Goal: Complete application form

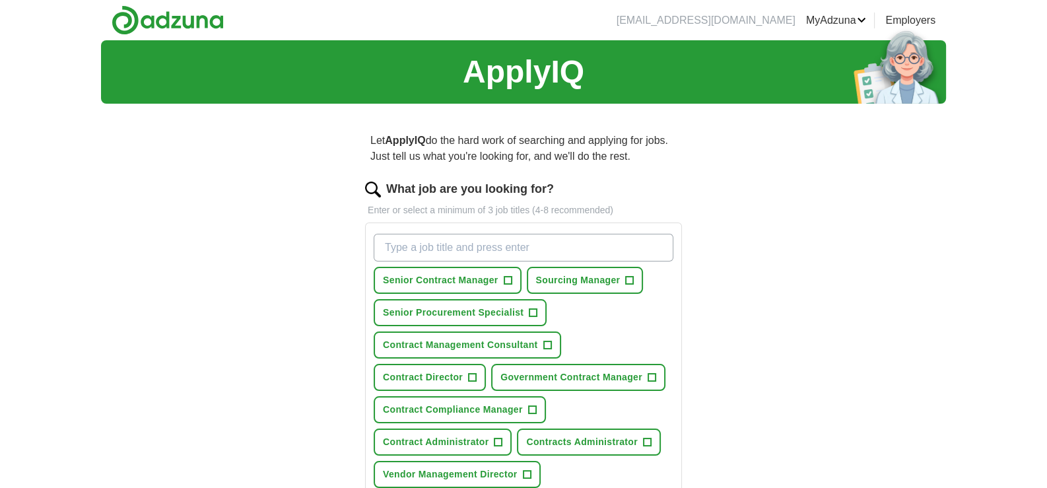
scroll to position [65, 0]
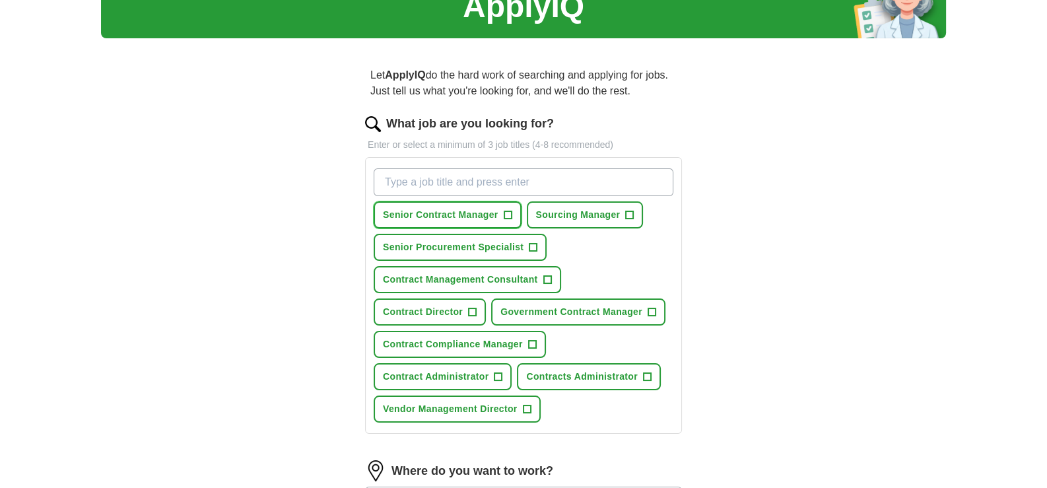
click at [512, 220] on span "+" at bounding box center [508, 215] width 8 height 11
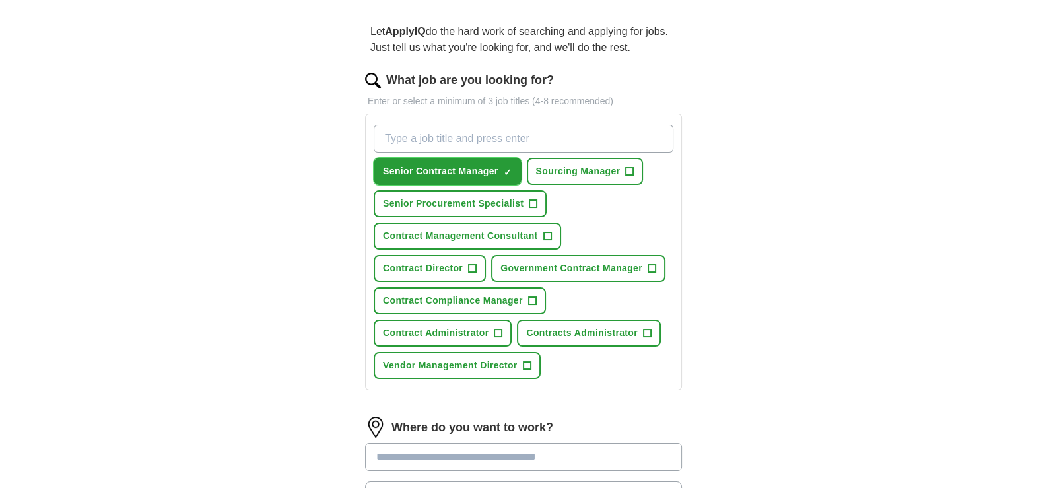
scroll to position [131, 0]
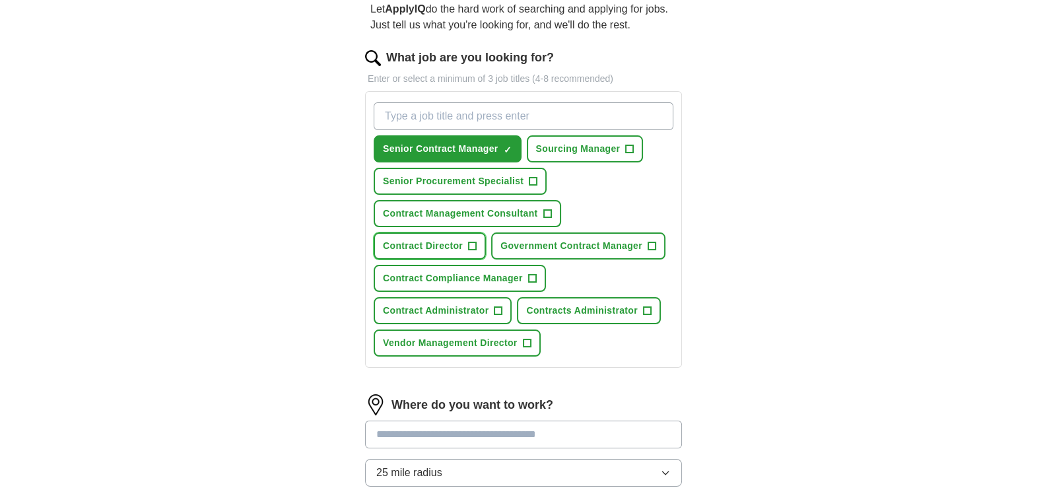
click at [477, 251] on span "+" at bounding box center [473, 246] width 8 height 11
click at [584, 259] on button "Government Contract Manager +" at bounding box center [578, 245] width 174 height 27
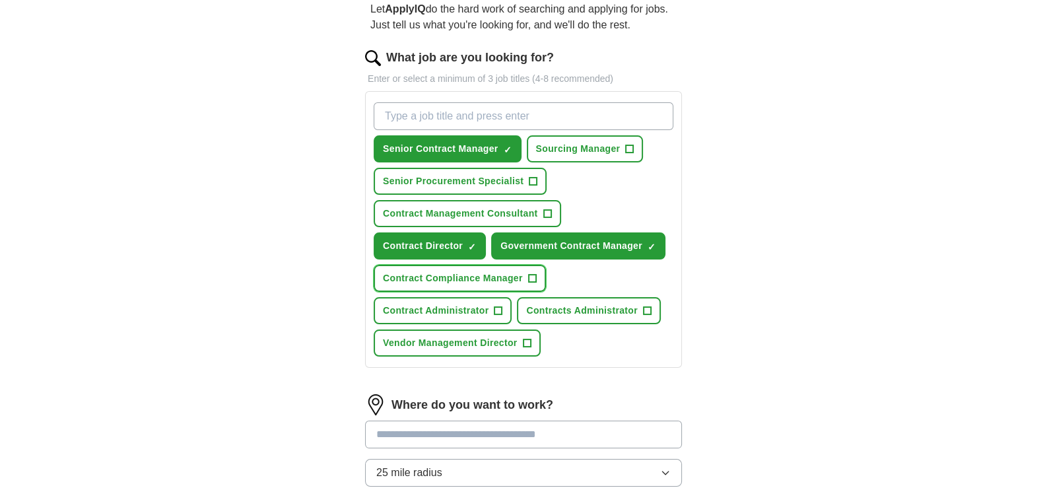
click at [536, 284] on span "+" at bounding box center [532, 278] width 8 height 11
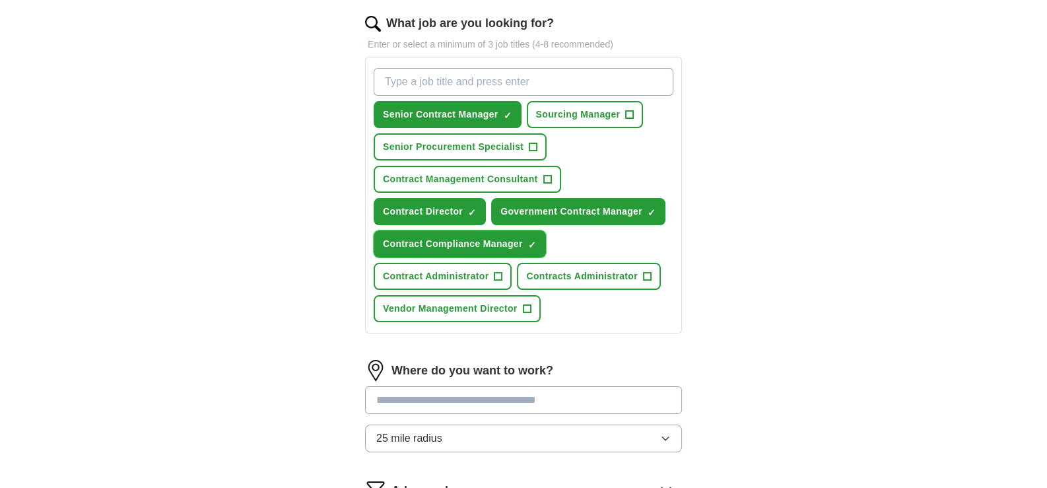
scroll to position [198, 0]
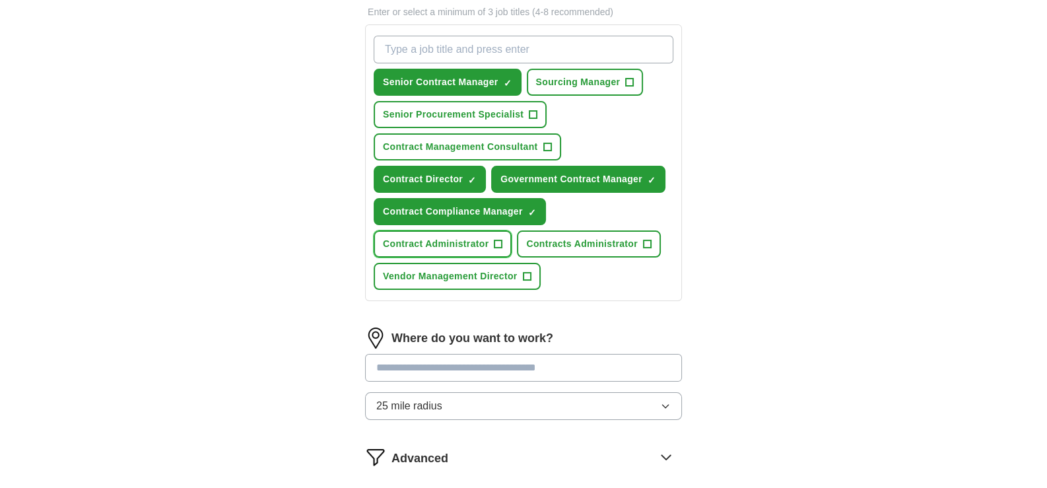
click at [502, 250] on span "+" at bounding box center [498, 244] width 8 height 11
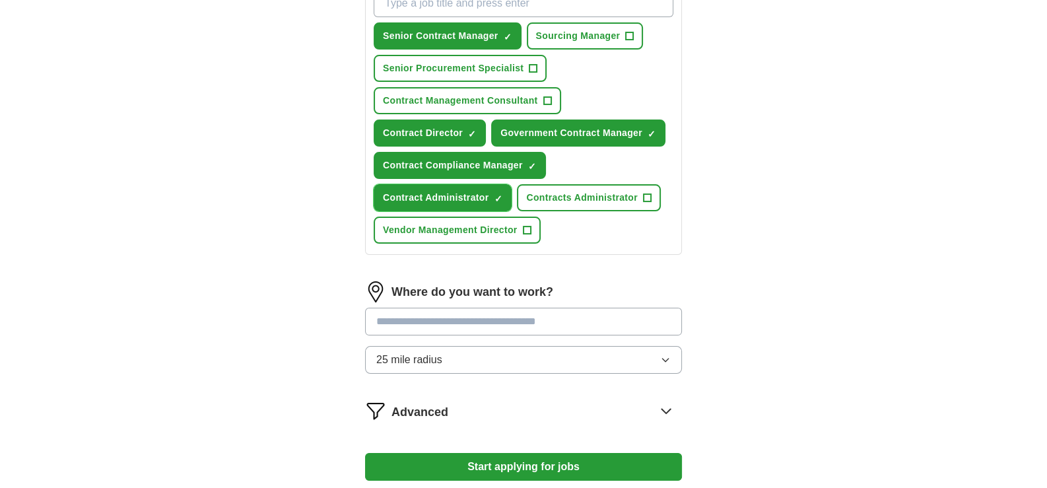
scroll to position [263, 0]
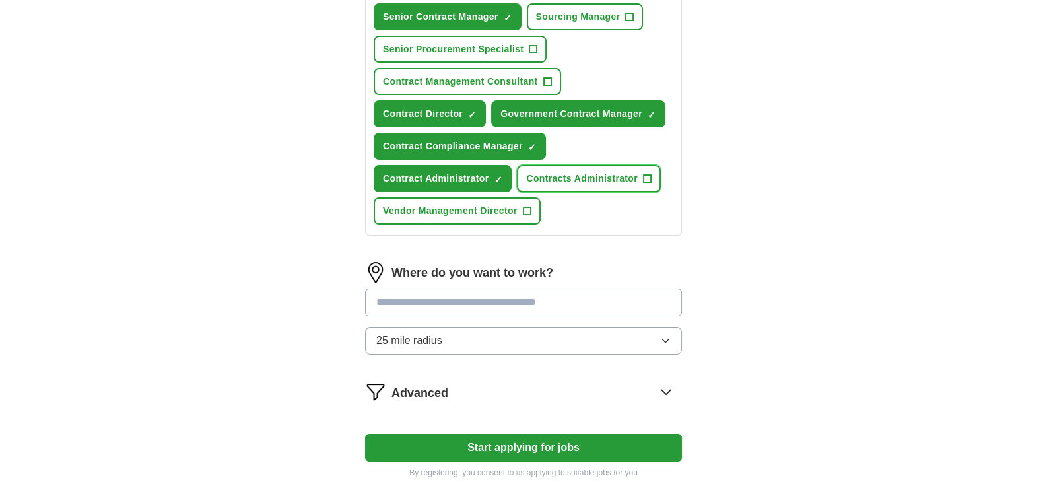
click at [643, 184] on span "+" at bounding box center [647, 179] width 8 height 11
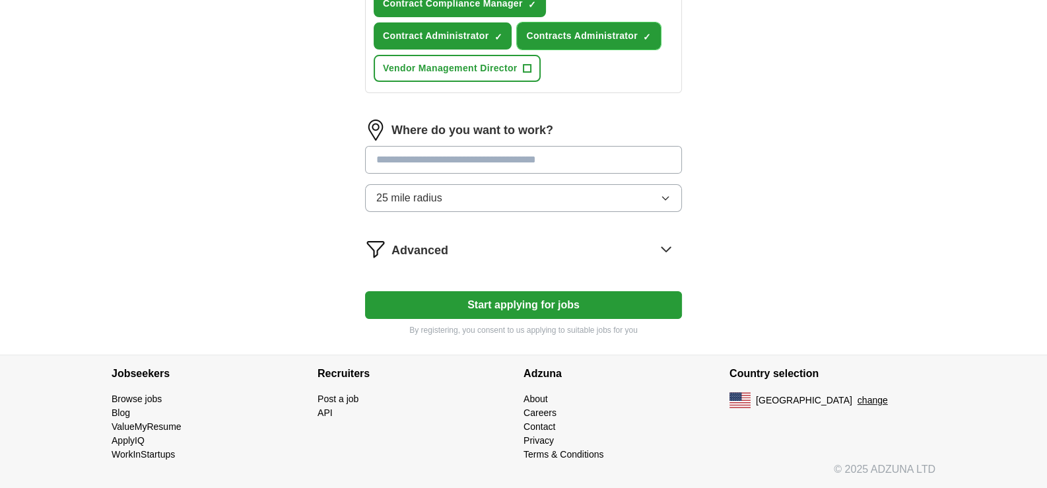
scroll to position [462, 0]
click at [440, 174] on input "text" at bounding box center [523, 160] width 317 height 28
click at [661, 222] on div "Where do you want to work? 25 mile radius" at bounding box center [523, 170] width 317 height 103
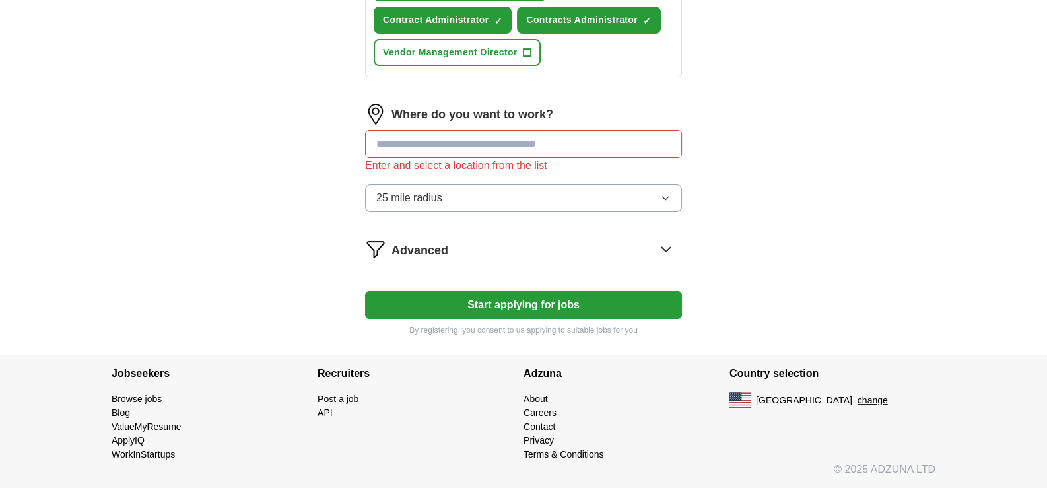
click at [403, 158] on input "text" at bounding box center [523, 144] width 317 height 28
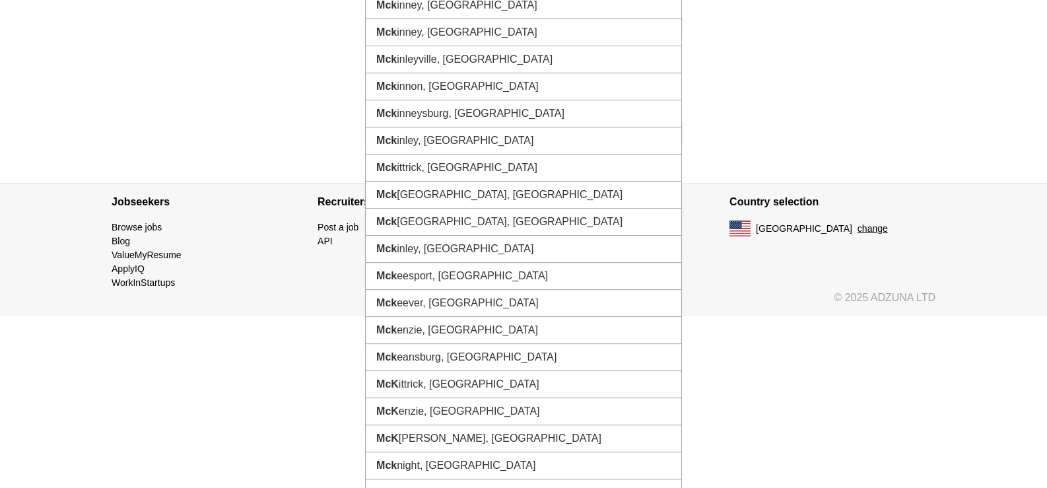
type input "******"
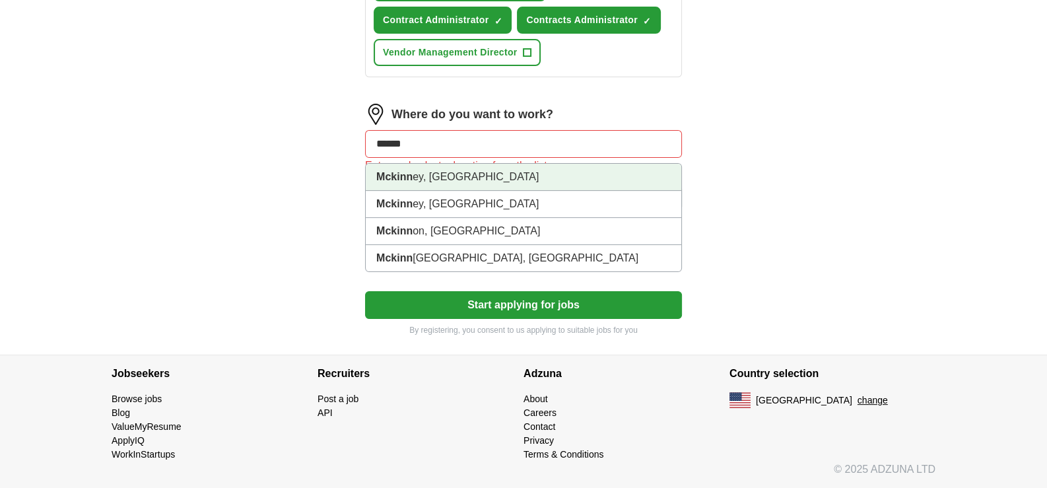
click at [434, 191] on li "Mckinn ey, [GEOGRAPHIC_DATA]" at bounding box center [524, 177] width 316 height 27
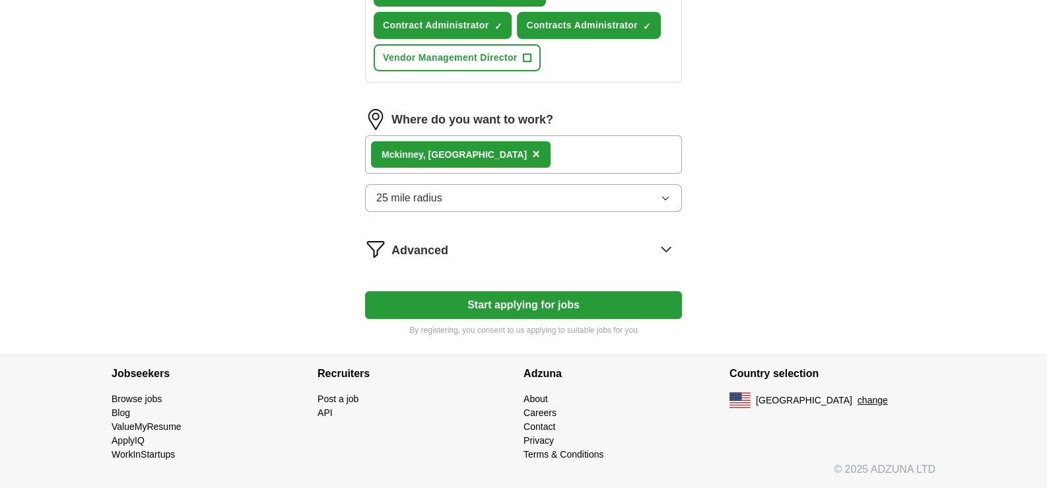
click at [660, 203] on icon "button" at bounding box center [665, 198] width 11 height 11
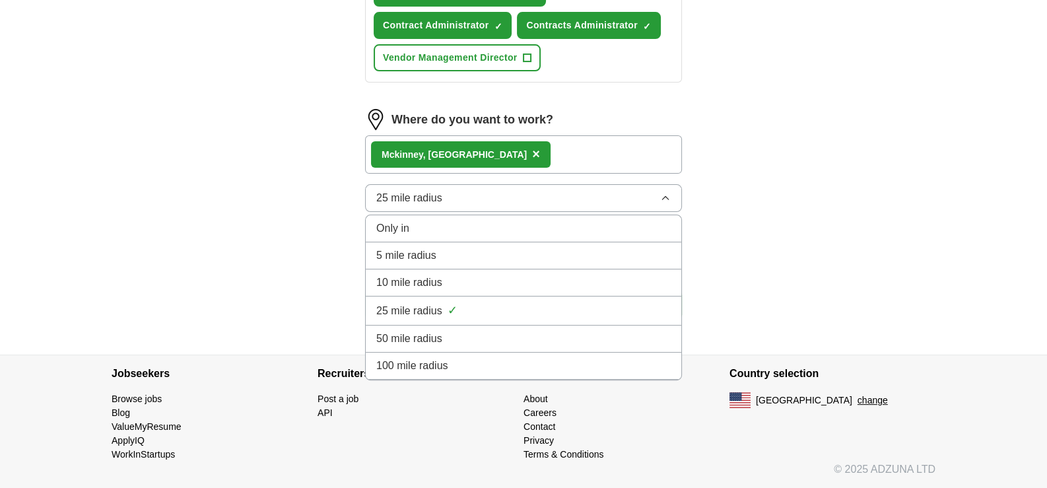
click at [571, 290] on div "10 mile radius" at bounding box center [523, 283] width 294 height 16
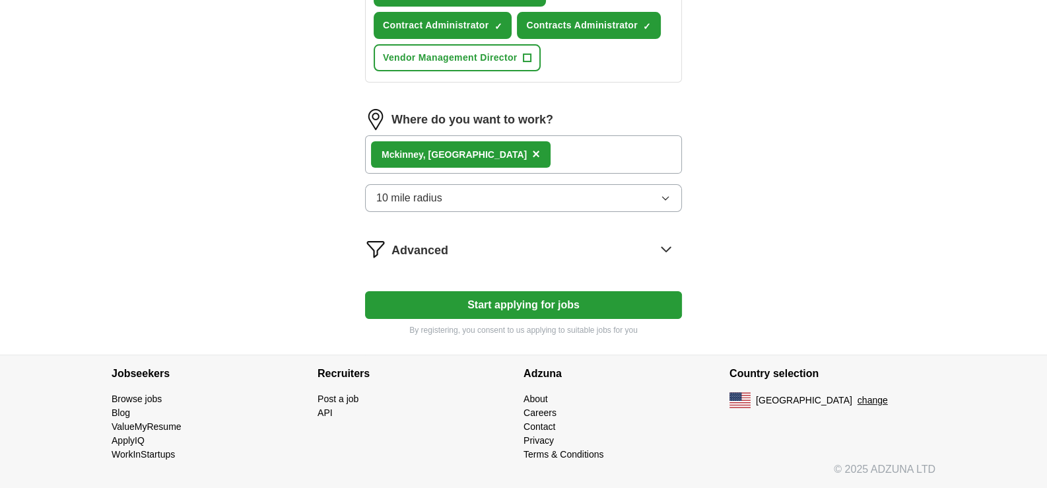
scroll to position [659, 0]
click at [659, 259] on icon at bounding box center [665, 248] width 21 height 21
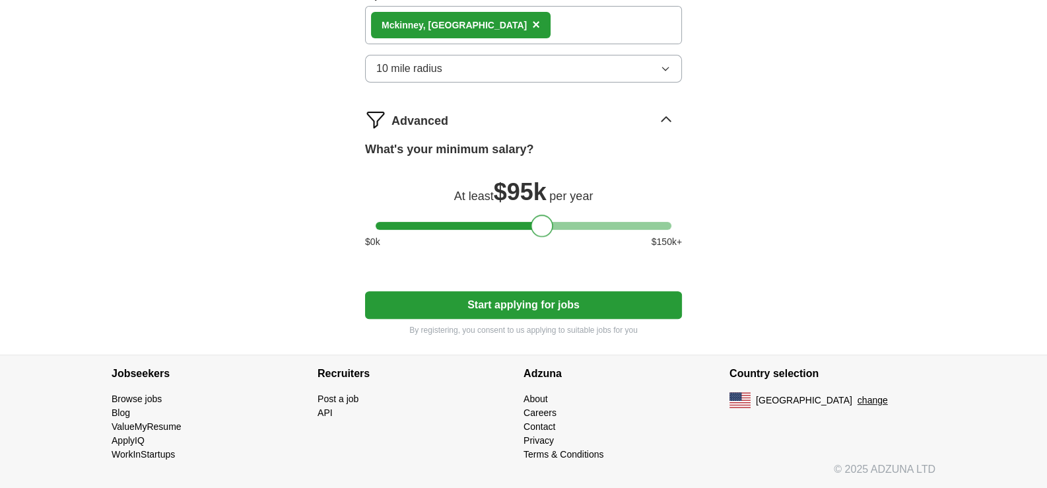
drag, startPoint x: 383, startPoint y: 424, endPoint x: 538, endPoint y: 437, distance: 155.6
click at [538, 237] on div at bounding box center [542, 226] width 22 height 22
click at [661, 63] on icon "button" at bounding box center [665, 68] width 11 height 11
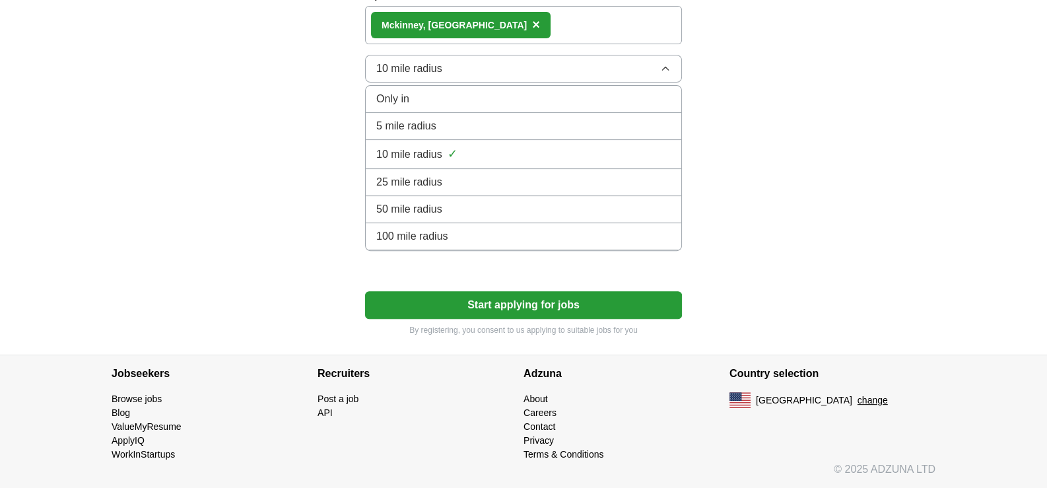
click at [539, 319] on button "Start applying for jobs" at bounding box center [523, 305] width 317 height 28
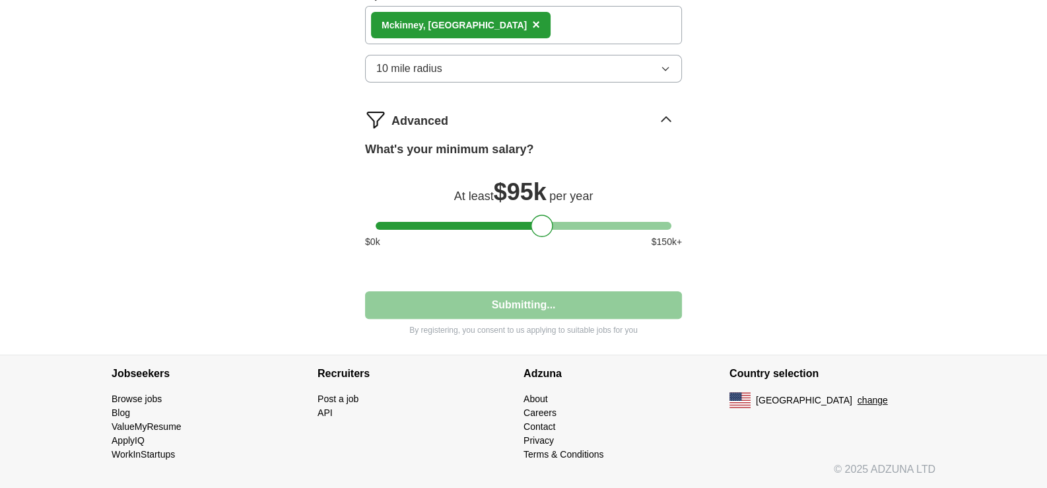
select select "**"
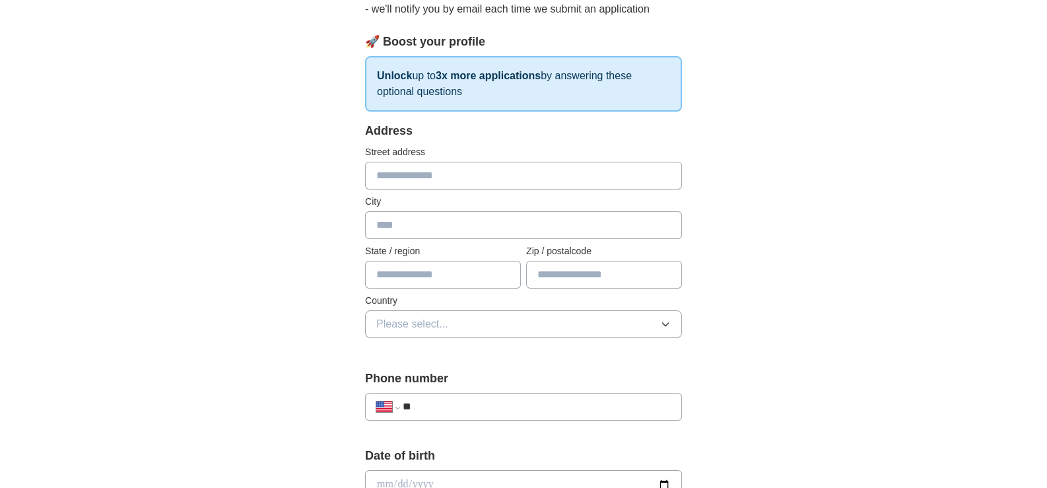
scroll to position [198, 0]
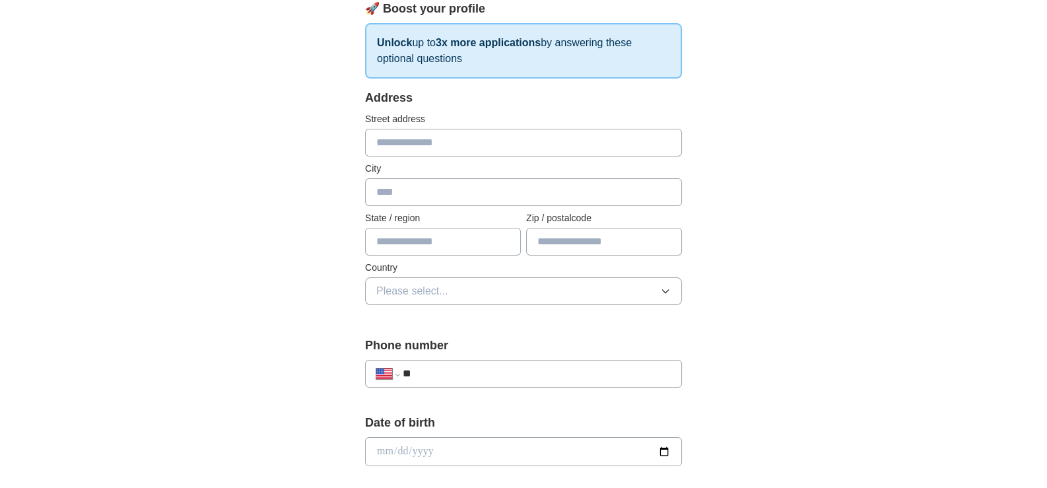
click at [414, 156] on input "text" at bounding box center [523, 143] width 317 height 28
type input "**********"
type input "********"
type input "**"
type input "*****"
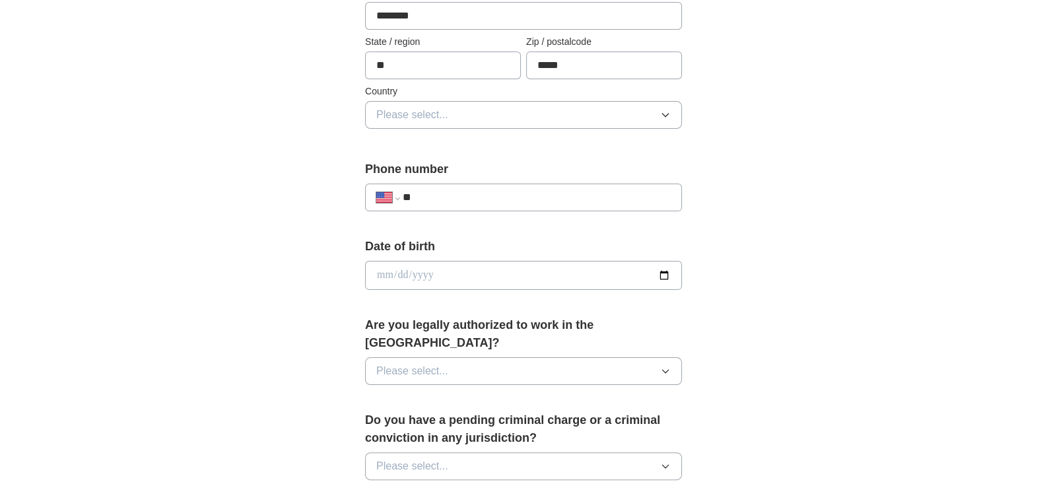
scroll to position [396, 0]
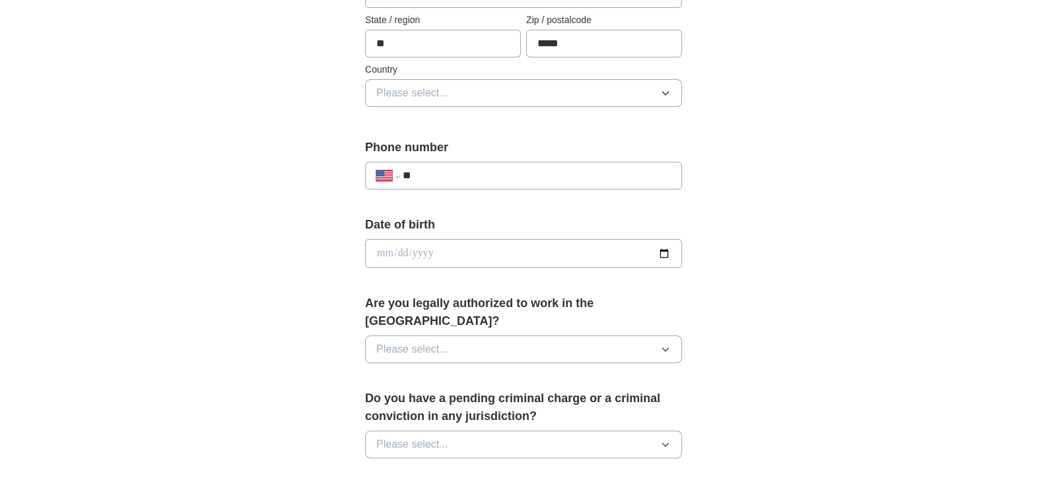
click at [664, 98] on icon "button" at bounding box center [665, 93] width 11 height 11
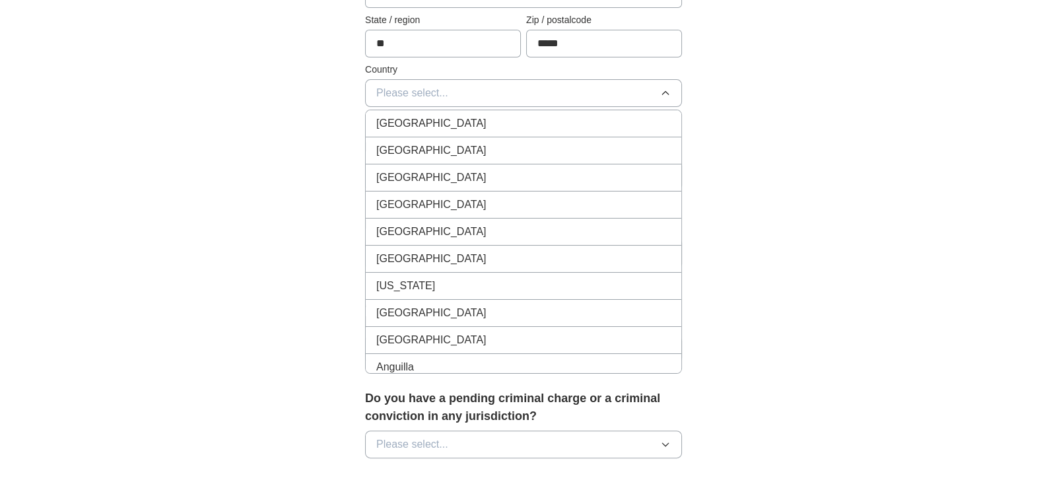
click at [530, 158] on div "[GEOGRAPHIC_DATA]" at bounding box center [523, 151] width 294 height 16
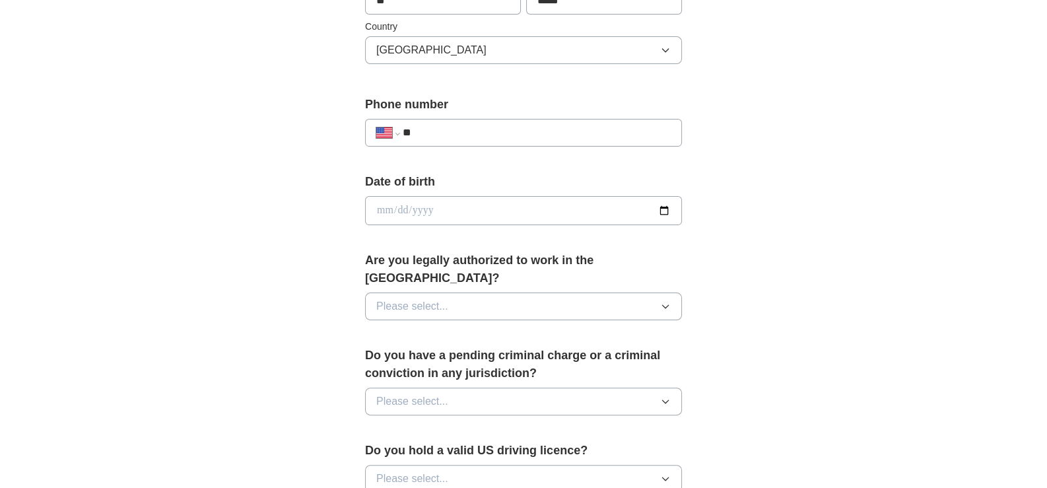
scroll to position [462, 0]
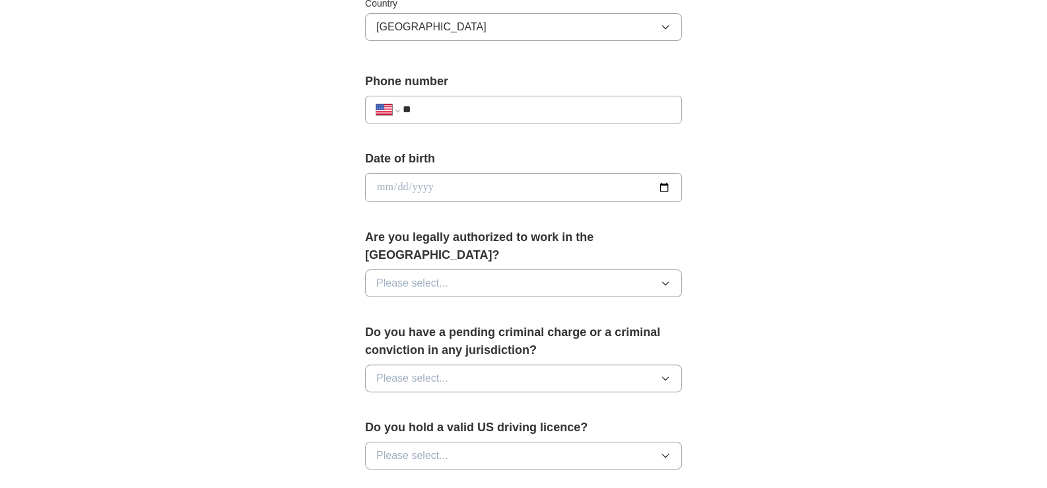
click at [480, 117] on input "**" at bounding box center [537, 110] width 268 height 16
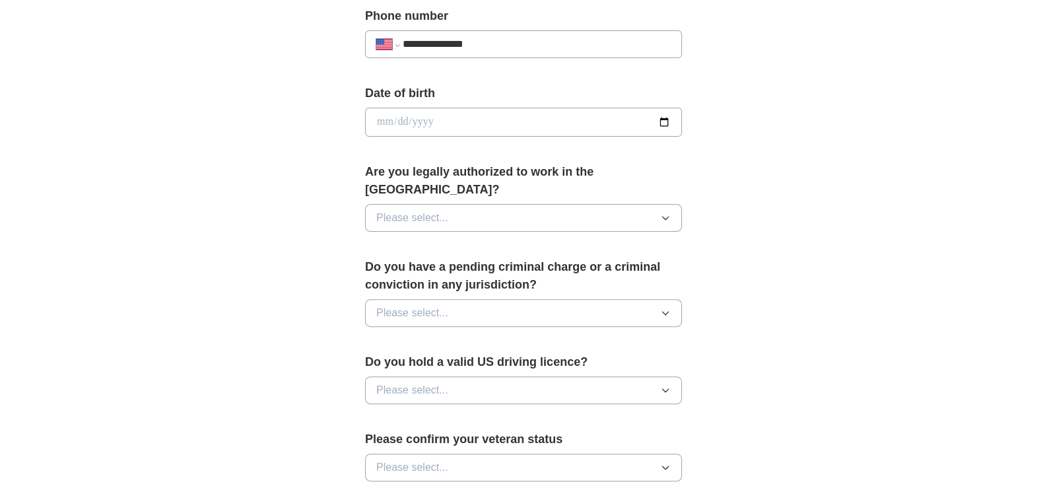
type input "**********"
click at [440, 137] on input "date" at bounding box center [523, 122] width 317 height 29
click at [384, 137] on input "date" at bounding box center [523, 122] width 317 height 29
type input "**********"
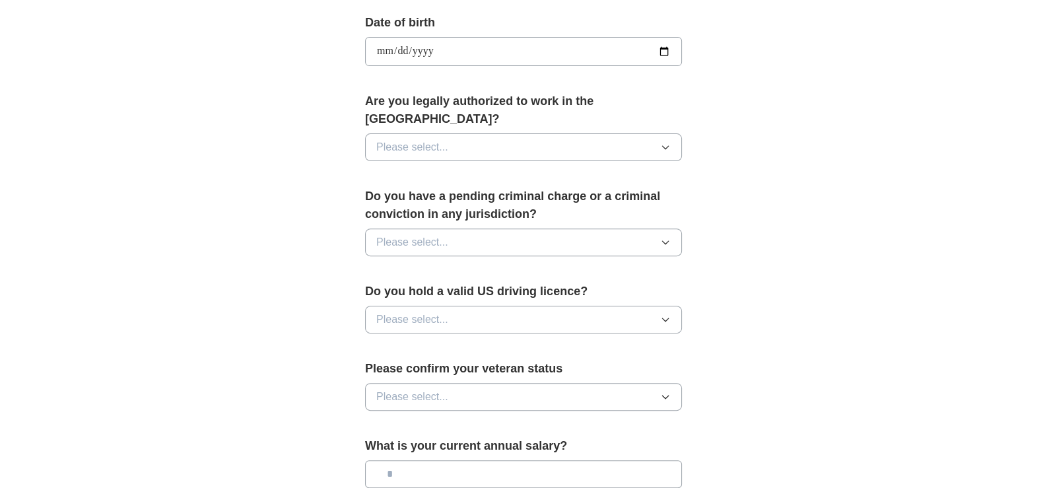
scroll to position [659, 0]
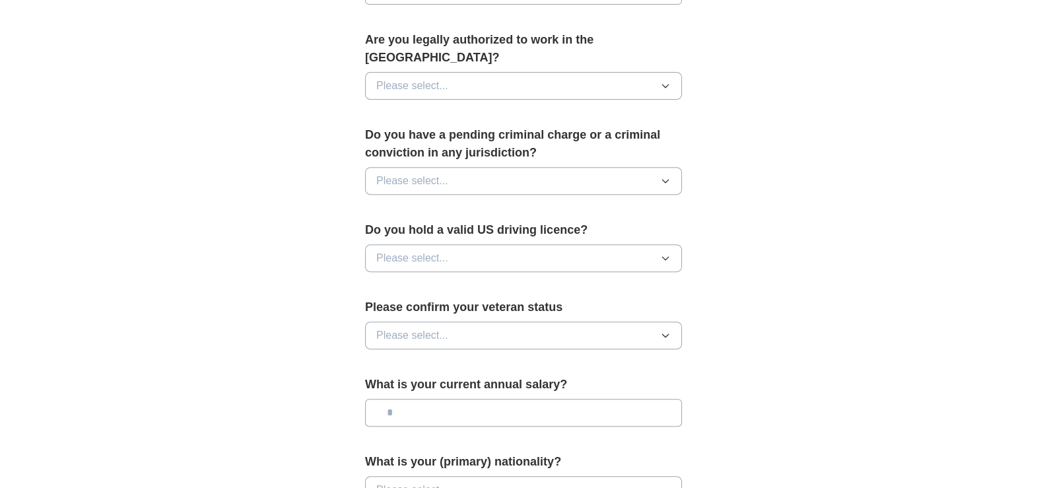
click at [603, 100] on button "Please select..." at bounding box center [523, 86] width 317 height 28
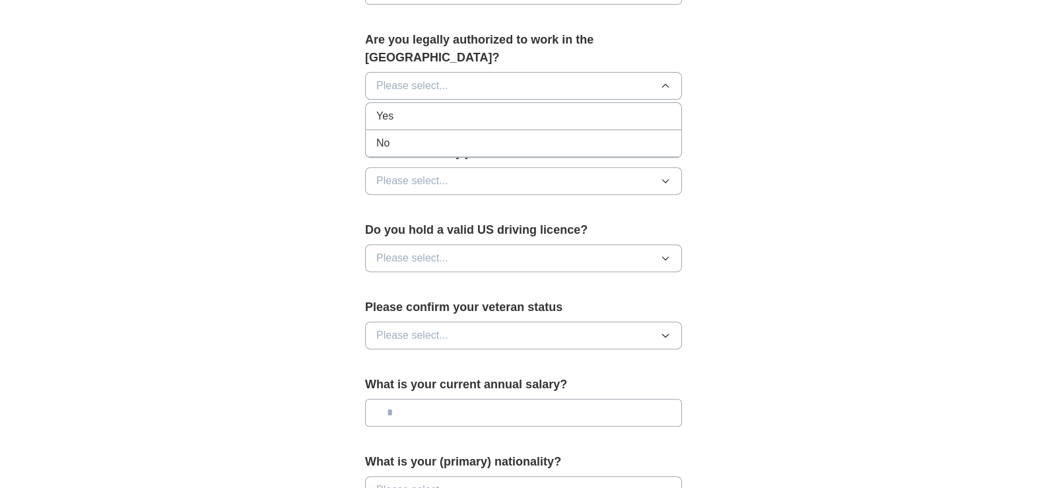
click at [587, 124] on div "Yes" at bounding box center [523, 116] width 294 height 16
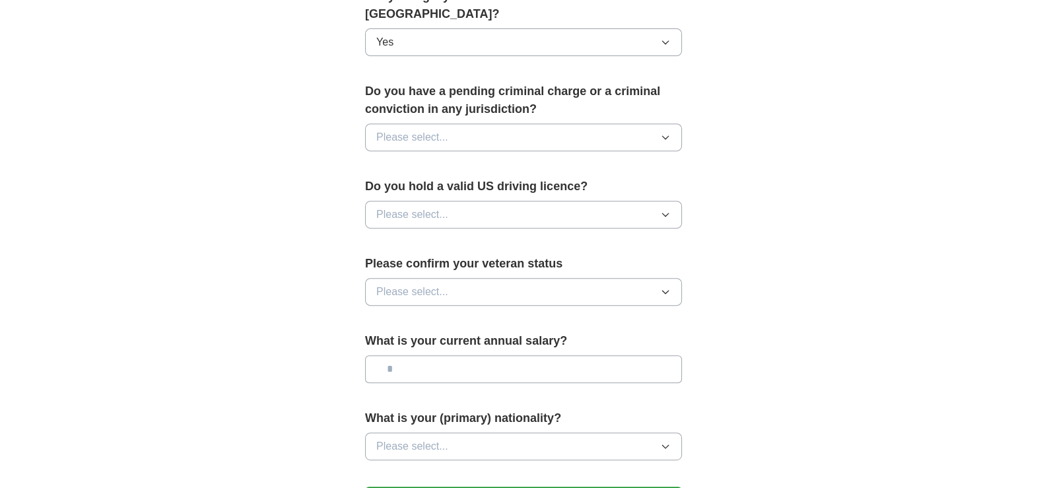
scroll to position [726, 0]
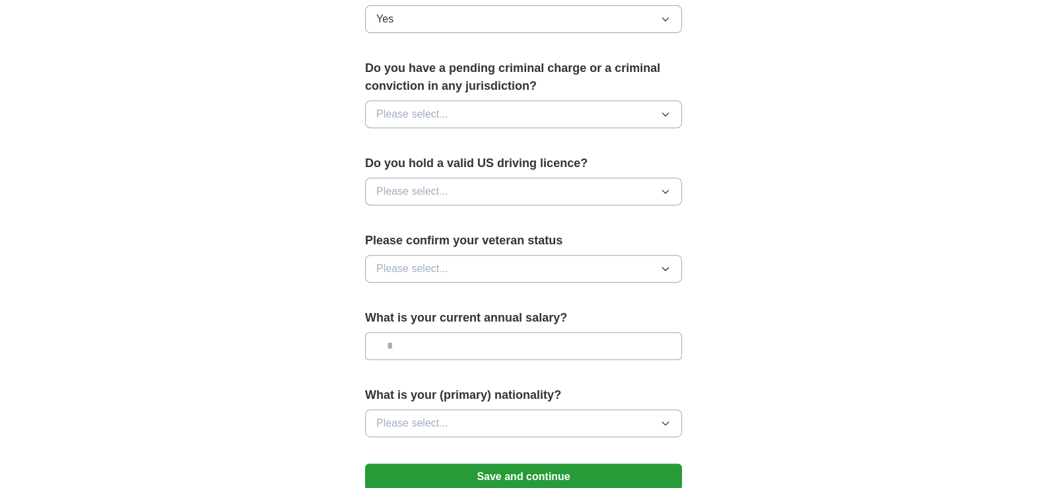
click at [660, 119] on icon "button" at bounding box center [665, 114] width 11 height 11
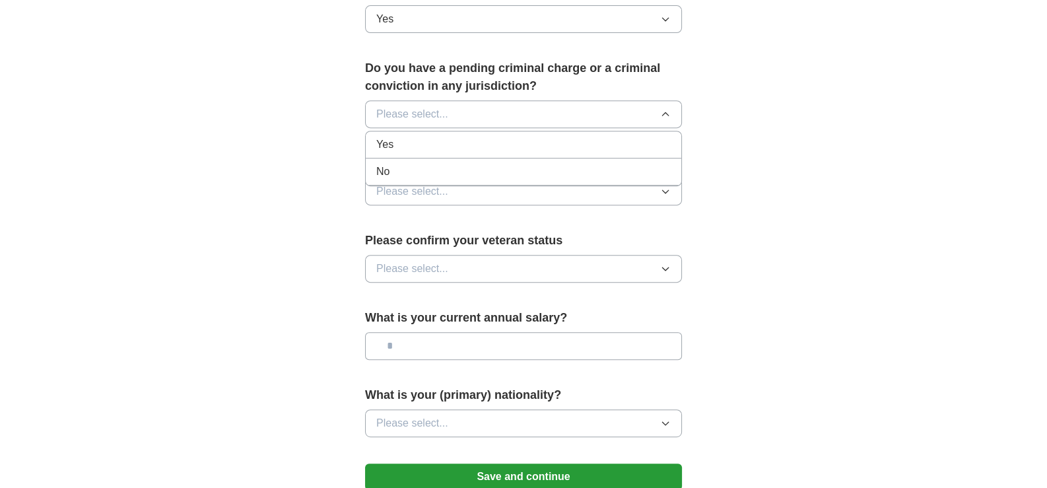
click at [589, 180] on div "No" at bounding box center [523, 172] width 294 height 16
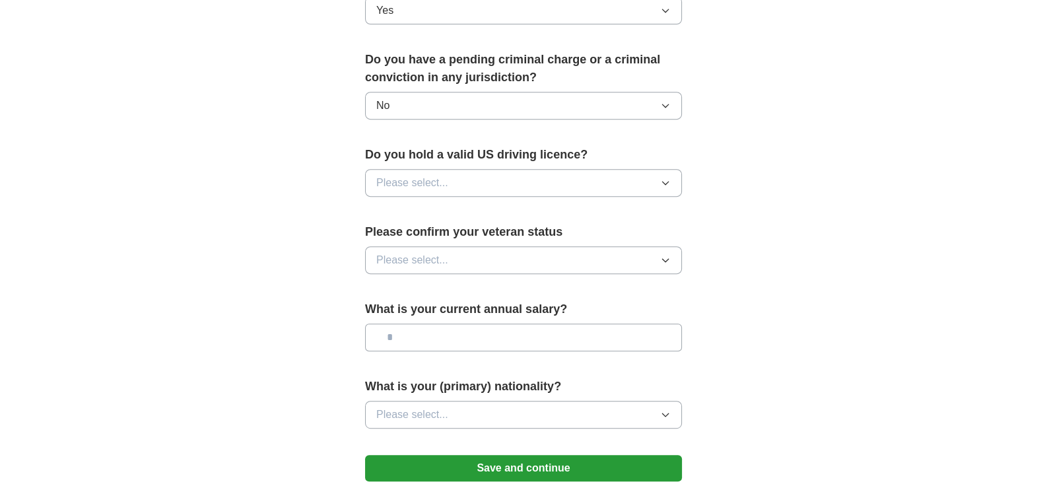
scroll to position [792, 0]
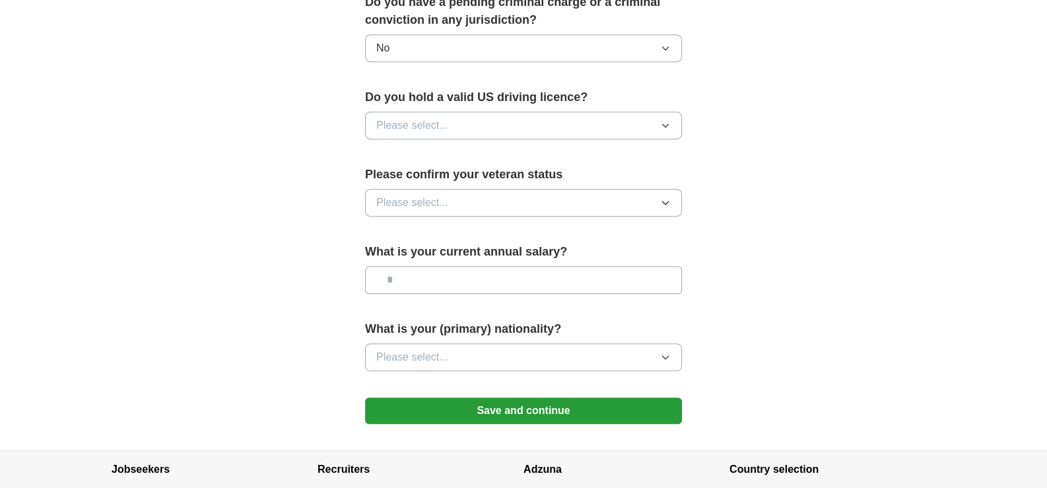
click at [623, 139] on button "Please select..." at bounding box center [523, 126] width 317 height 28
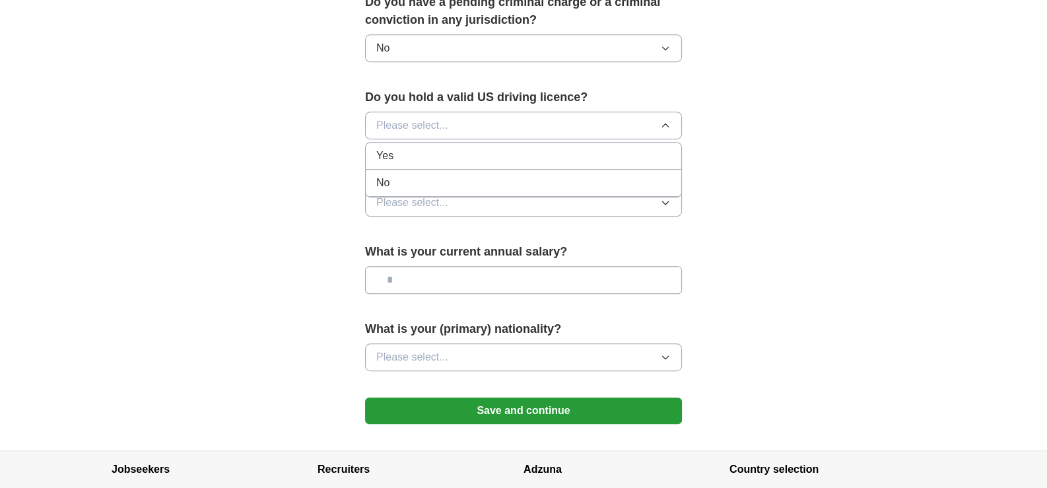
click at [571, 164] on div "Yes" at bounding box center [523, 156] width 294 height 16
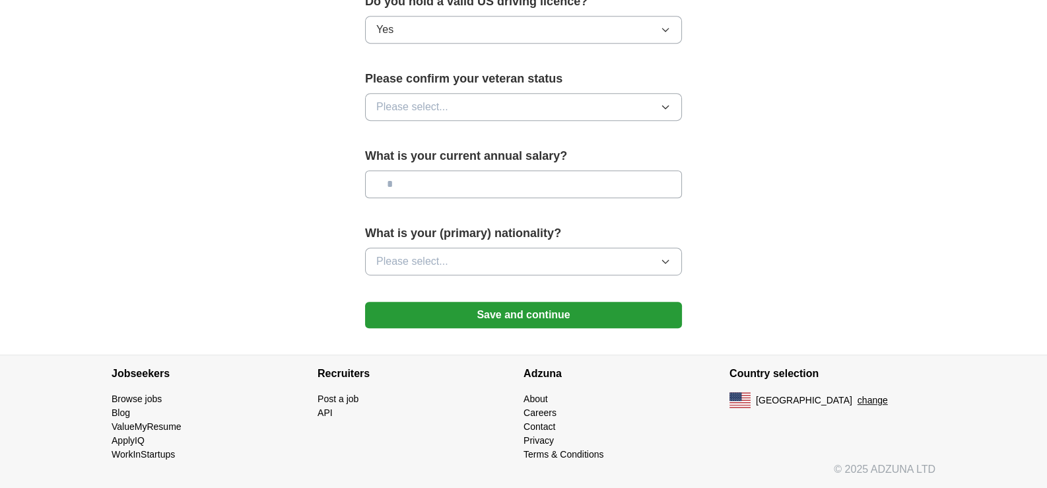
scroll to position [990, 0]
click at [592, 121] on button "Please select..." at bounding box center [523, 107] width 317 height 28
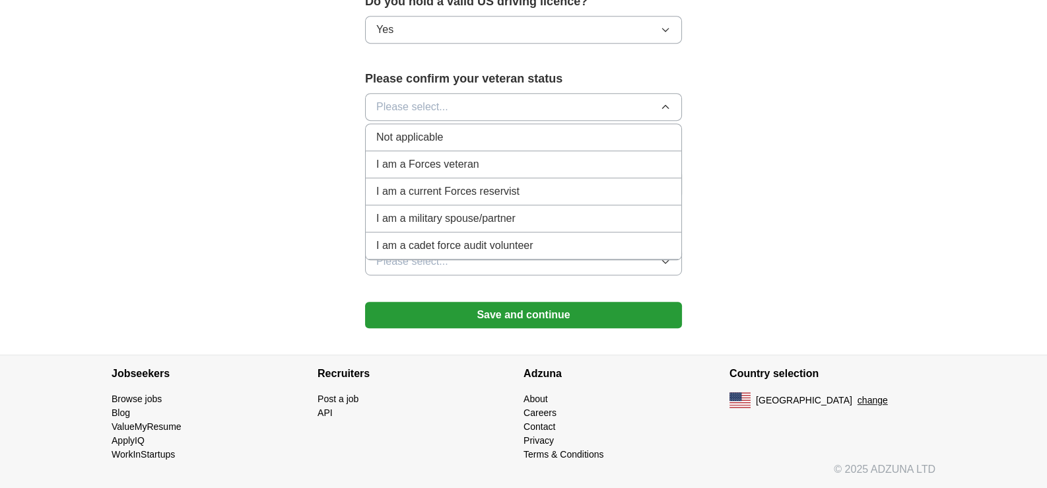
click at [515, 145] on div "Not applicable" at bounding box center [523, 137] width 294 height 16
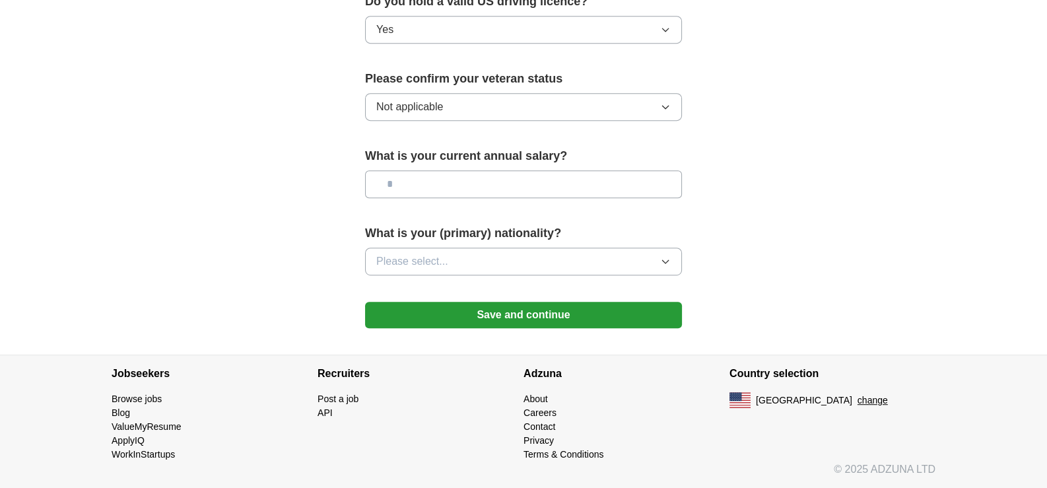
click at [511, 198] on input "text" at bounding box center [523, 184] width 317 height 28
type input "*******"
click at [660, 256] on icon "button" at bounding box center [665, 261] width 11 height 11
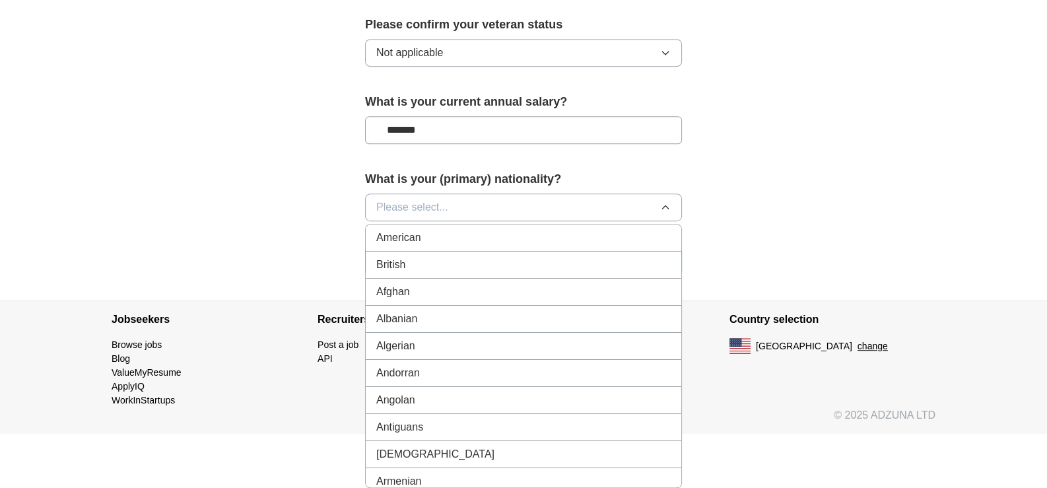
click at [589, 246] on div "American" at bounding box center [523, 238] width 294 height 16
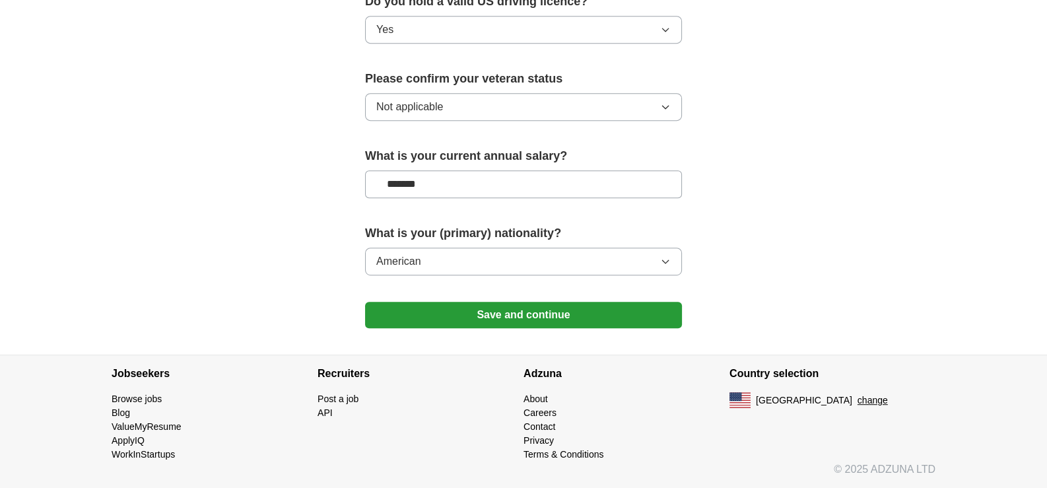
scroll to position [1235, 0]
click at [526, 302] on button "Save and continue" at bounding box center [523, 315] width 317 height 26
